Goal: Task Accomplishment & Management: Manage account settings

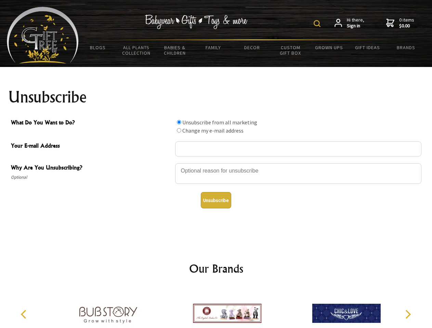
click at [318, 24] on img at bounding box center [316, 23] width 7 height 7
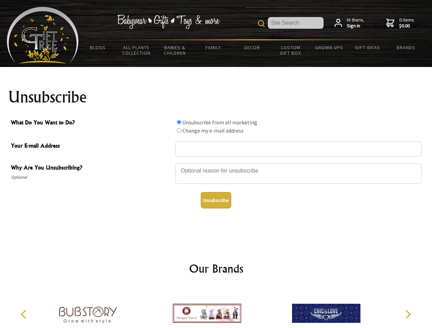
click at [216, 163] on div at bounding box center [298, 175] width 246 height 24
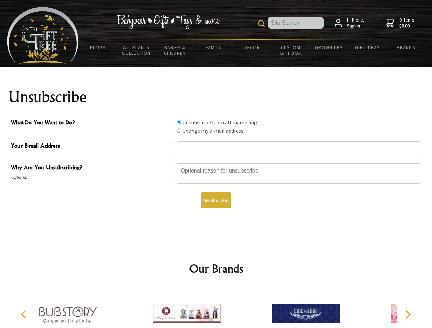
click at [179, 122] on input "What Do You Want to Do?" at bounding box center [179, 122] width 4 height 4
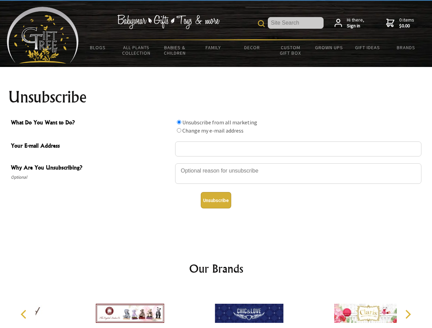
click at [179, 130] on input "What Do You Want to Do?" at bounding box center [179, 130] width 4 height 4
radio input "true"
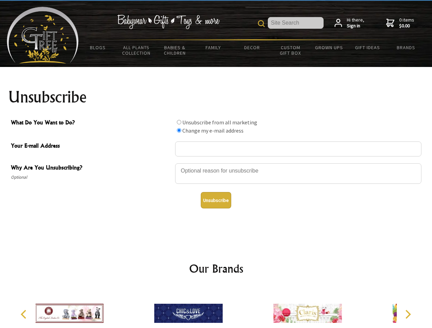
click at [216, 200] on button "Unsubscribe" at bounding box center [216, 200] width 30 height 16
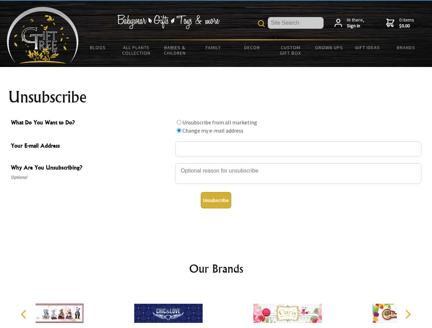
click at [25, 315] on icon "Previous" at bounding box center [24, 314] width 9 height 9
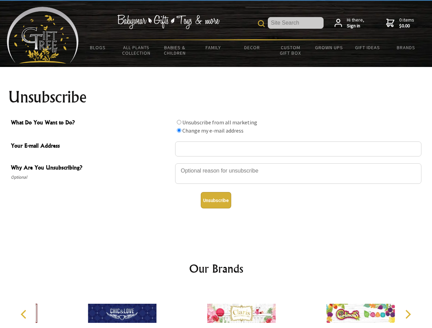
click at [407, 315] on icon "Next" at bounding box center [407, 314] width 9 height 9
